Goal: Navigation & Orientation: Find specific page/section

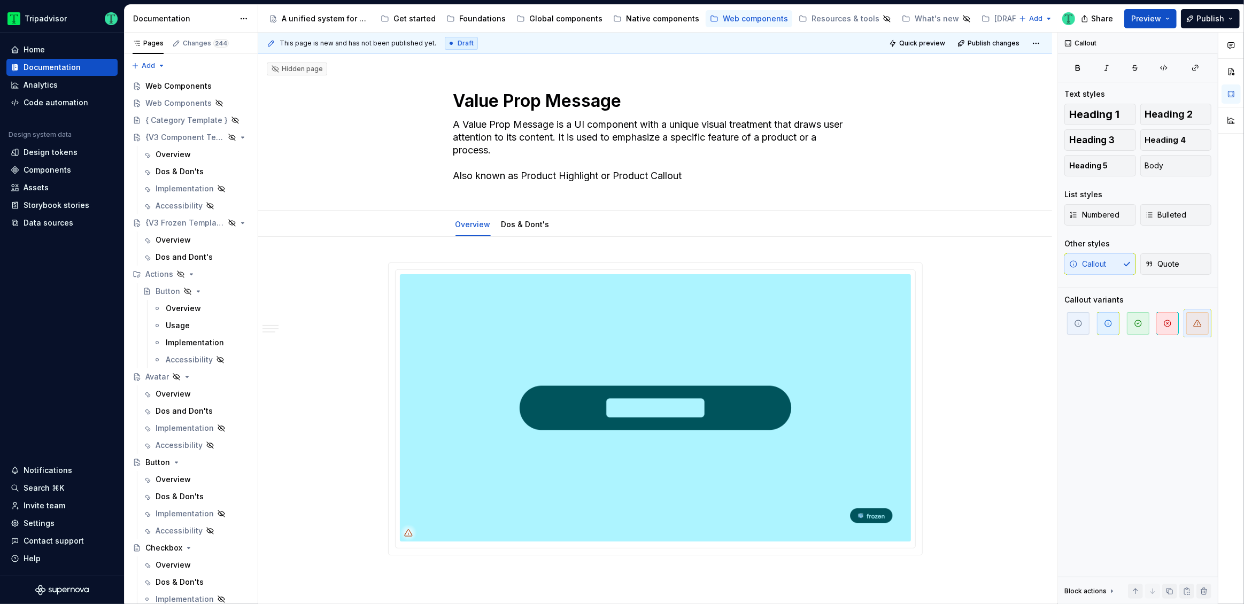
scroll to position [1339, 0]
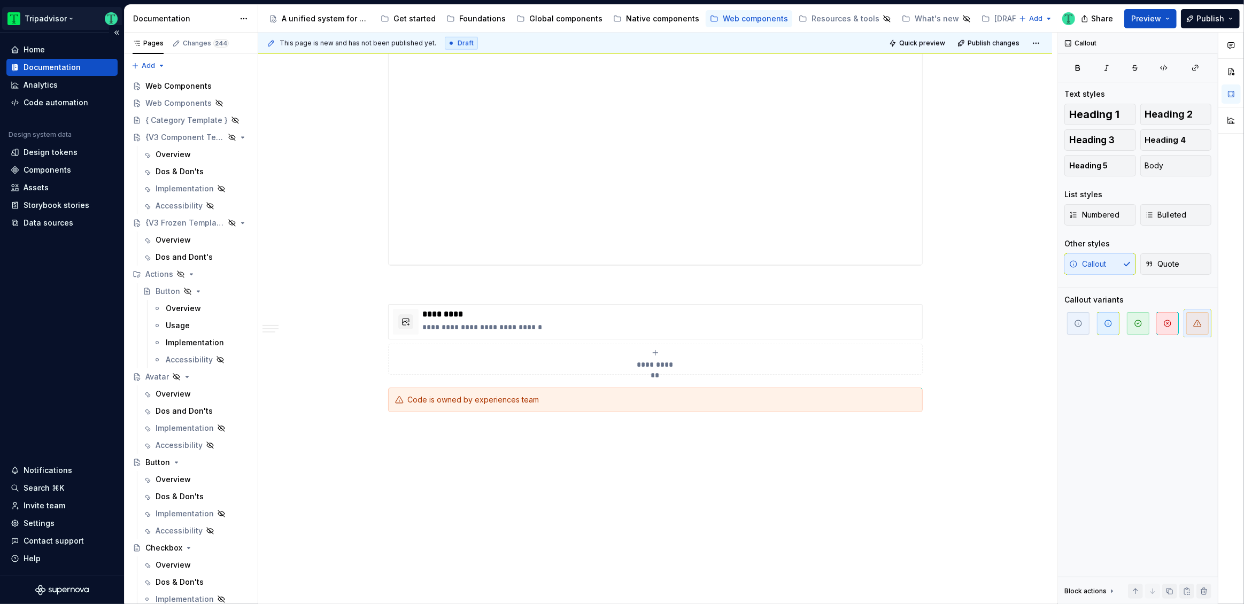
click at [57, 21] on html "Tripadvisor Home Documentation Analytics Code automation Design system data Des…" at bounding box center [622, 302] width 1244 height 604
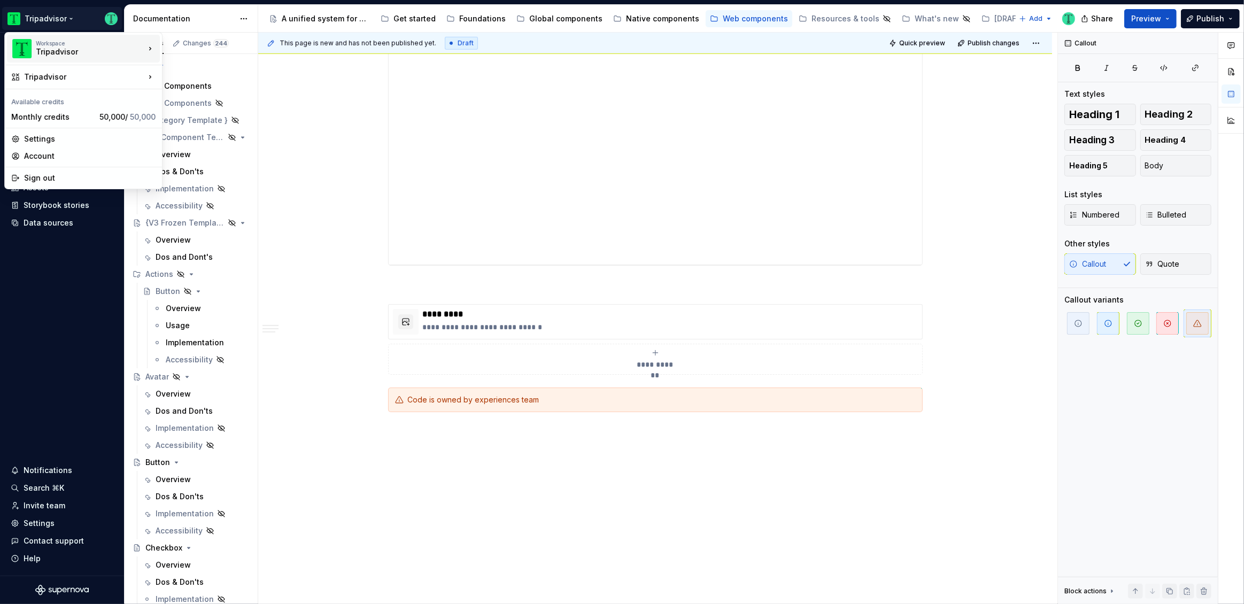
type textarea "*"
click at [89, 7] on html "Tripadvisor Home Documentation Analytics Code automation Design system data Des…" at bounding box center [622, 302] width 1244 height 604
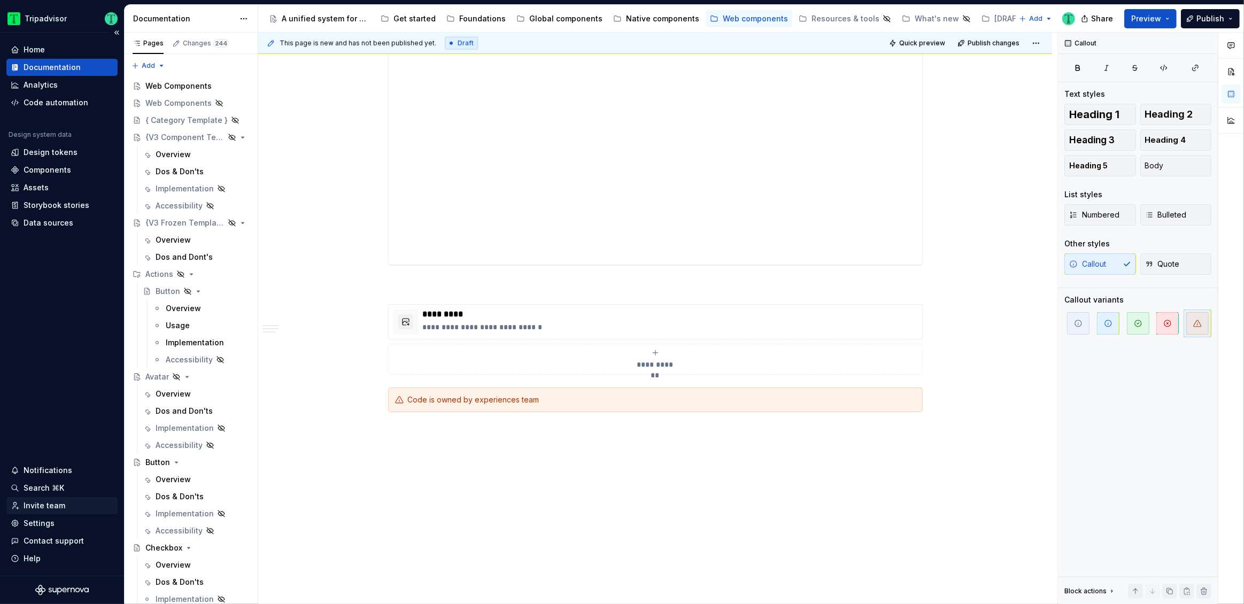
click at [53, 506] on div "Invite team" at bounding box center [45, 505] width 42 height 11
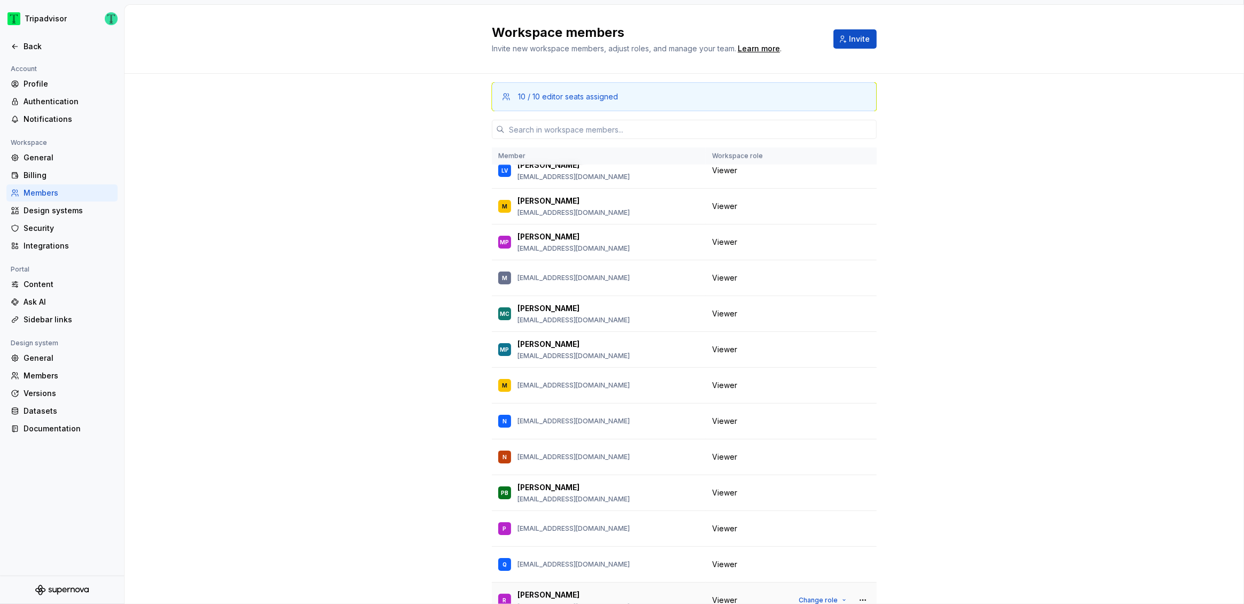
scroll to position [1499, 0]
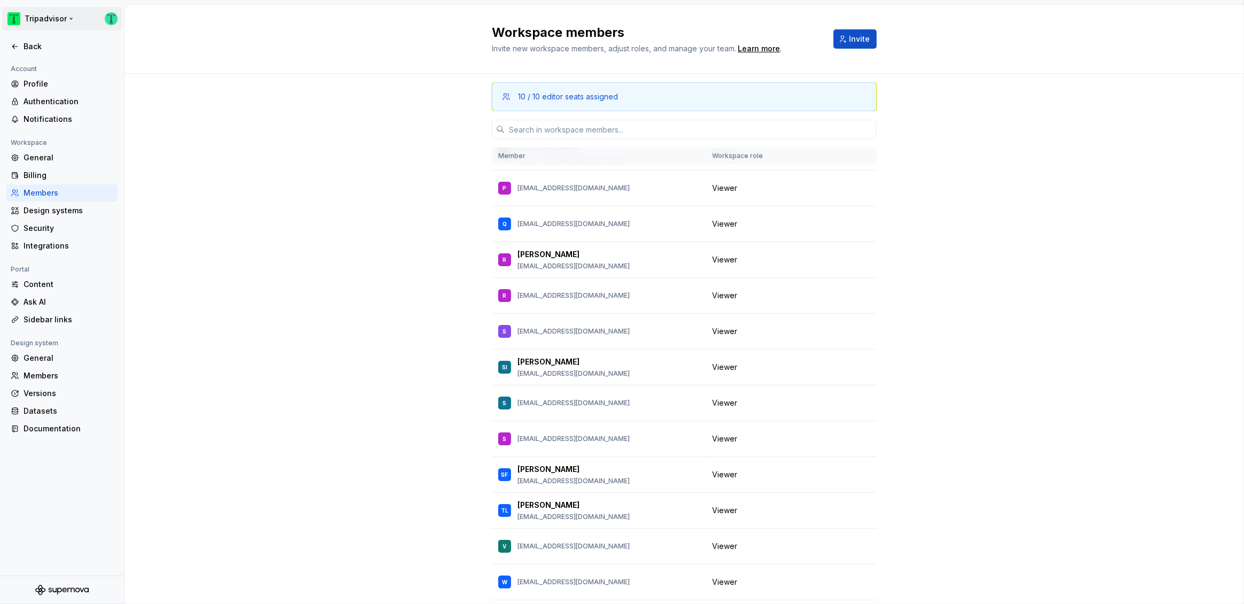
click at [57, 20] on html "Tripadvisor Back Account Profile Authentication Notifications Workspace General…" at bounding box center [622, 302] width 1244 height 604
click at [180, 48] on div "TheFork" at bounding box center [214, 46] width 69 height 11
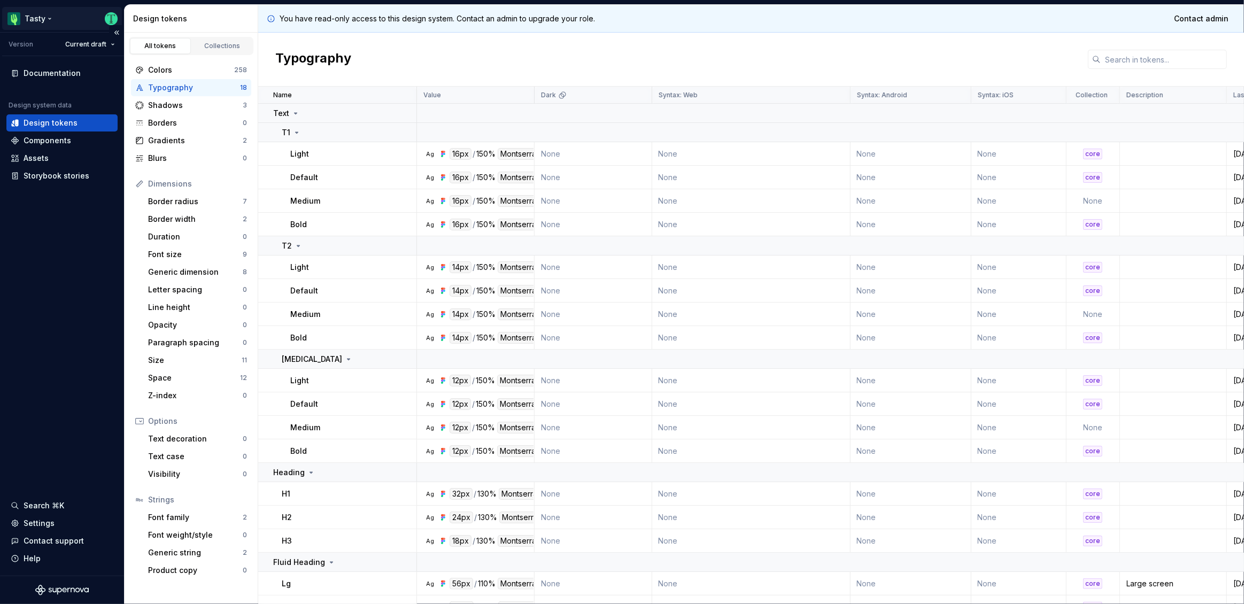
click at [42, 18] on html "Tasty Version Current draft Documentation Design system data Design tokens Comp…" at bounding box center [622, 302] width 1244 height 604
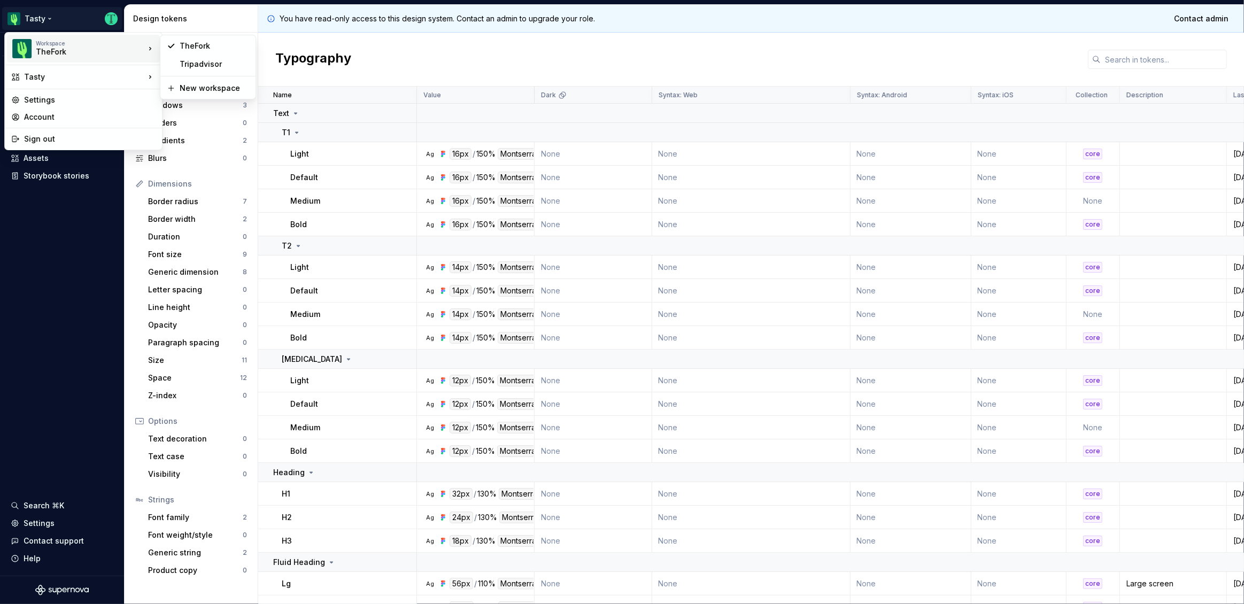
click at [64, 47] on div "TheFork" at bounding box center [81, 52] width 91 height 11
click at [198, 63] on div "Tripadvisor" at bounding box center [214, 64] width 69 height 11
